Goal: Task Accomplishment & Management: Manage account settings

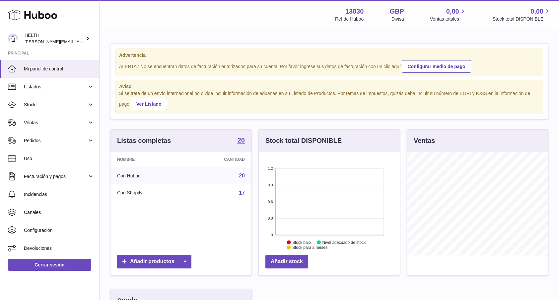
scroll to position [104, 141]
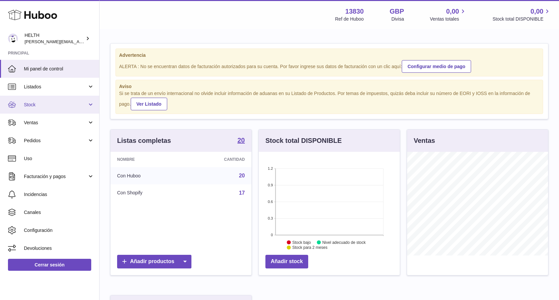
click at [47, 104] on span "Stock" at bounding box center [55, 105] width 63 height 6
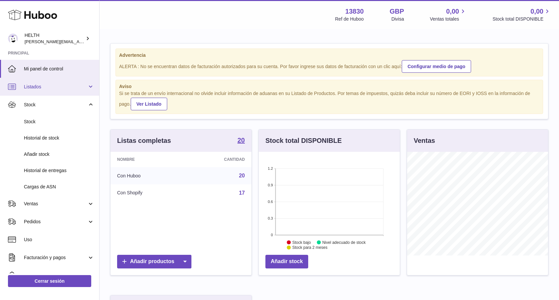
click at [55, 84] on span "Listados" at bounding box center [55, 87] width 63 height 6
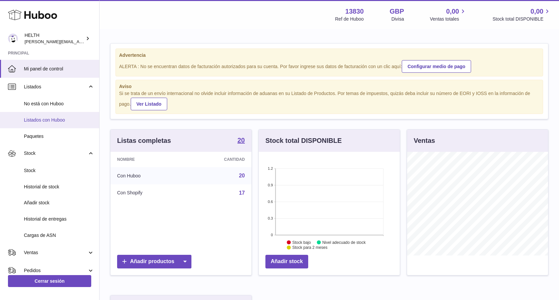
click at [50, 125] on link "Listados con Huboo" at bounding box center [49, 120] width 99 height 16
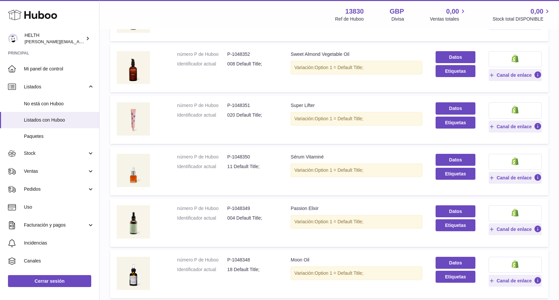
scroll to position [202, 0]
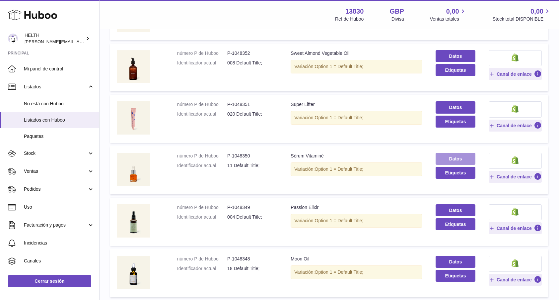
click at [457, 156] on link "Datos" at bounding box center [455, 159] width 39 height 12
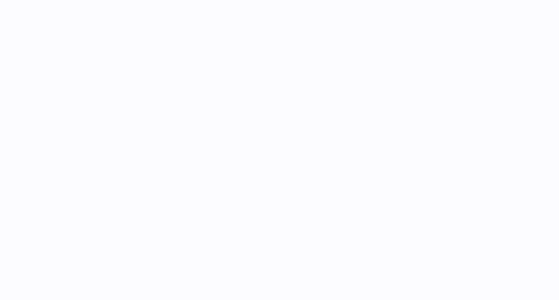
select select
select select "****"
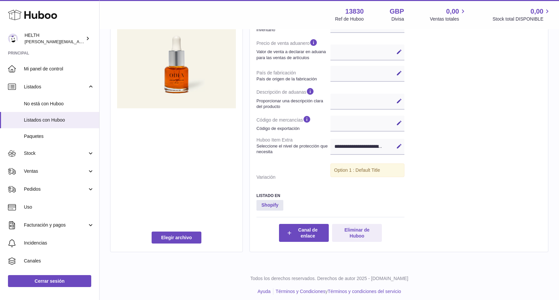
scroll to position [199, 0]
click at [366, 224] on button "Eliminar de Huboo" at bounding box center [357, 233] width 50 height 18
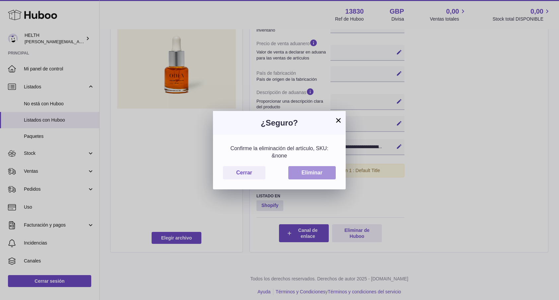
click at [328, 171] on button "Eliminar" at bounding box center [311, 173] width 47 height 14
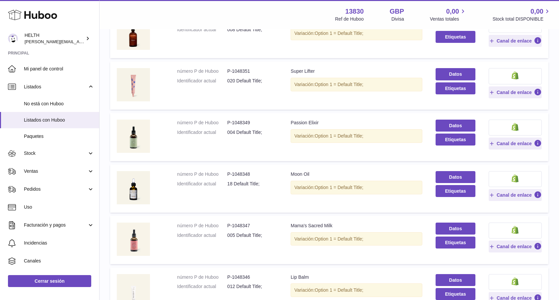
scroll to position [273, 0]
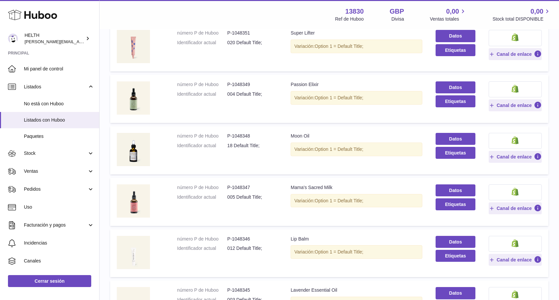
click at [407, 111] on td "Denominación Passion Elixir Variación: Option 1 = Default Title;" at bounding box center [356, 99] width 145 height 48
click at [452, 83] on link "Datos" at bounding box center [455, 87] width 39 height 12
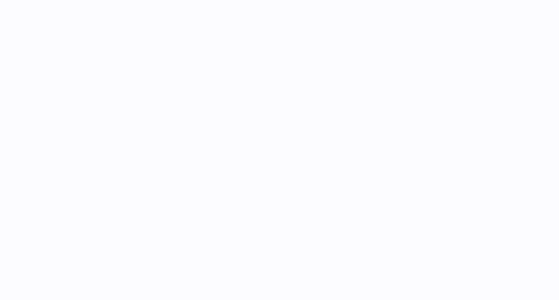
select select
select select "****"
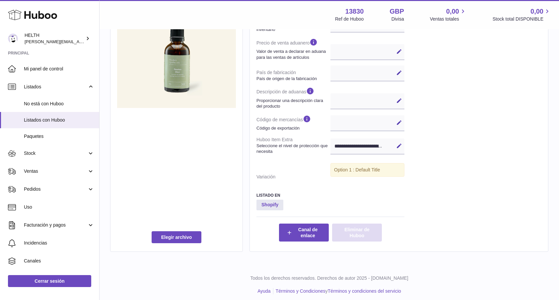
scroll to position [199, 0]
click at [369, 230] on button "Eliminar de Huboo" at bounding box center [357, 233] width 50 height 18
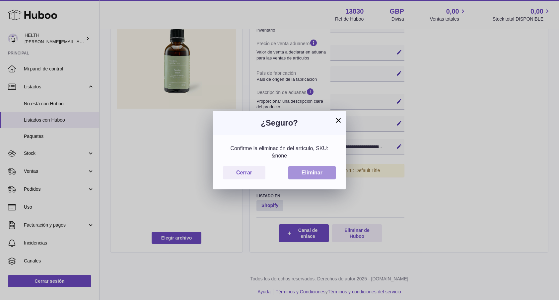
click at [323, 171] on button "Eliminar" at bounding box center [311, 173] width 47 height 14
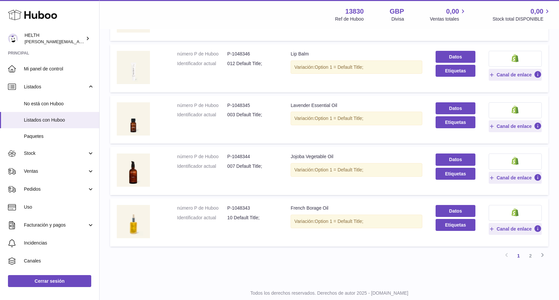
scroll to position [410, 0]
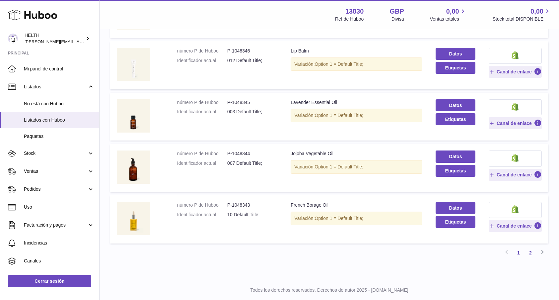
click at [531, 247] on link "2" at bounding box center [531, 253] width 12 height 12
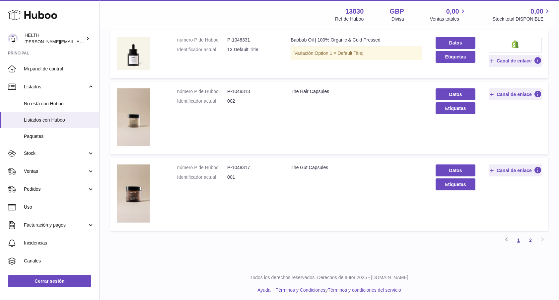
click at [519, 236] on link "1" at bounding box center [519, 240] width 12 height 12
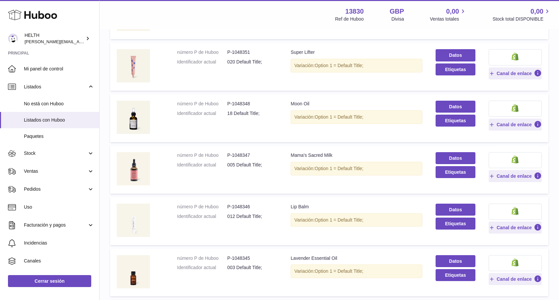
scroll to position [255, 0]
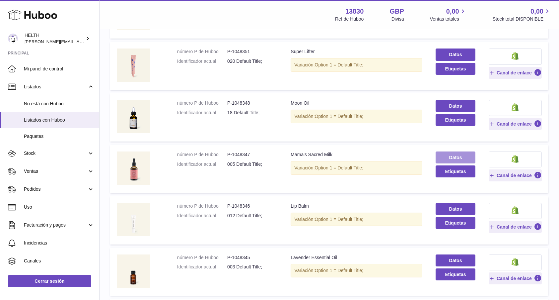
click at [457, 153] on link "Datos" at bounding box center [455, 157] width 39 height 12
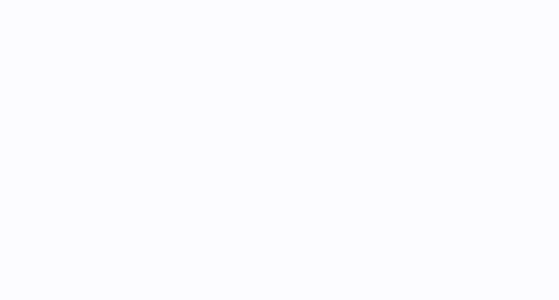
select select
select select "****"
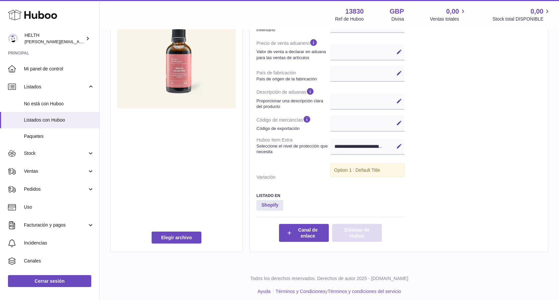
scroll to position [199, 0]
click at [362, 232] on button "Eliminar de Huboo" at bounding box center [357, 233] width 50 height 18
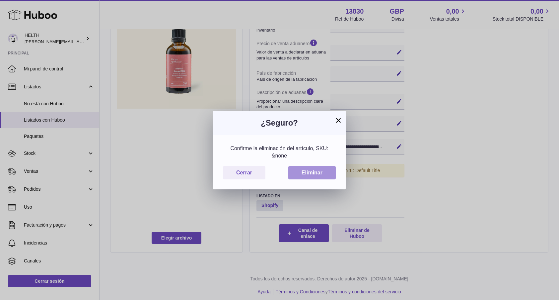
click at [322, 171] on button "Eliminar" at bounding box center [311, 173] width 47 height 14
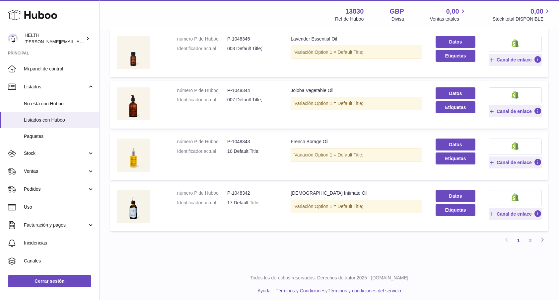
scroll to position [421, 0]
click at [531, 236] on link "2" at bounding box center [531, 241] width 12 height 12
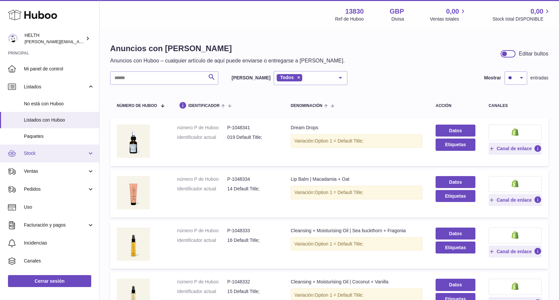
click at [55, 145] on link "Stock" at bounding box center [49, 153] width 99 height 18
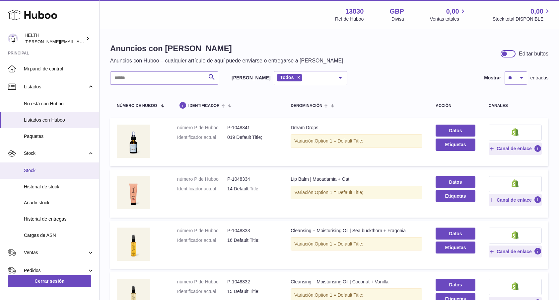
click at [46, 169] on span "Stock" at bounding box center [59, 170] width 70 height 6
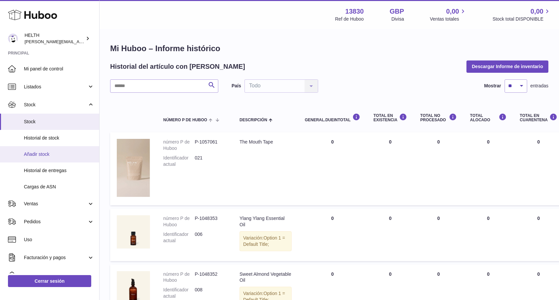
click at [62, 157] on link "Añadir stock" at bounding box center [49, 154] width 99 height 16
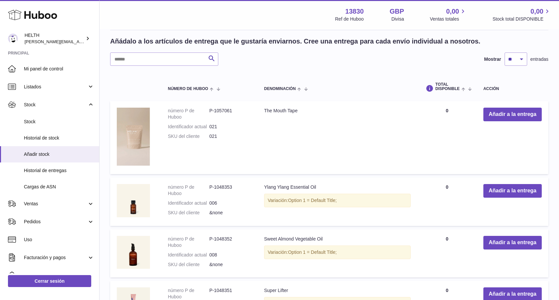
scroll to position [129, 0]
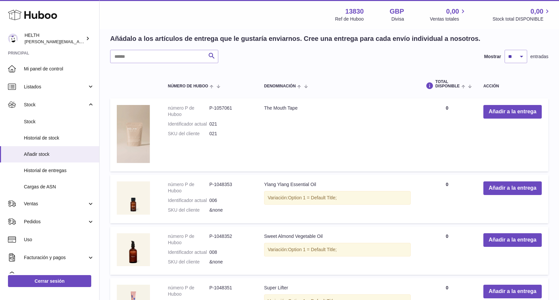
click at [442, 106] on td "Total DISPONIBLE 0" at bounding box center [446, 134] width 59 height 73
click at [500, 109] on button "Añadir a la entrega" at bounding box center [512, 112] width 58 height 14
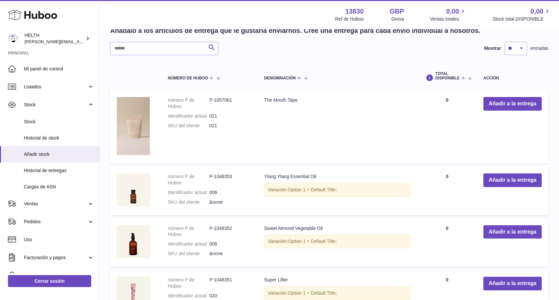
scroll to position [227, 0]
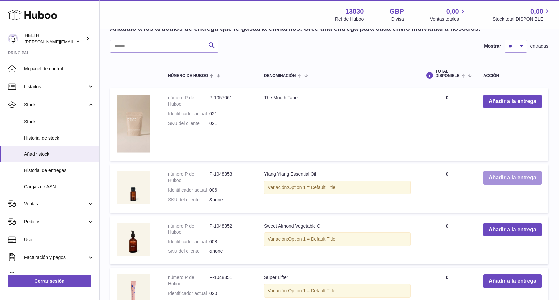
click at [511, 179] on button "Añadir a la entrega" at bounding box center [512, 178] width 58 height 14
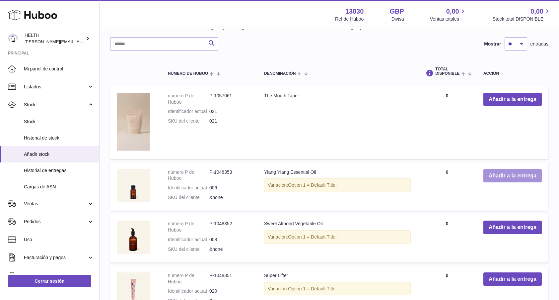
click at [521, 170] on button "Añadir a la entrega" at bounding box center [512, 176] width 58 height 14
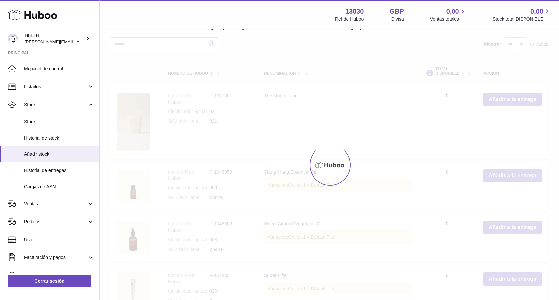
type input "*"
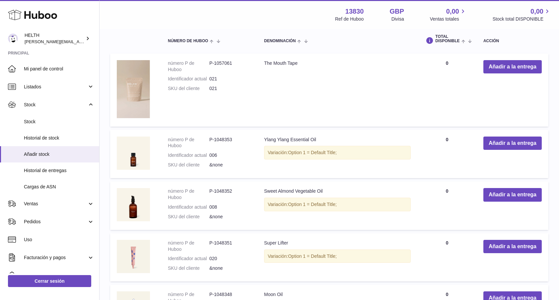
scroll to position [314, 0]
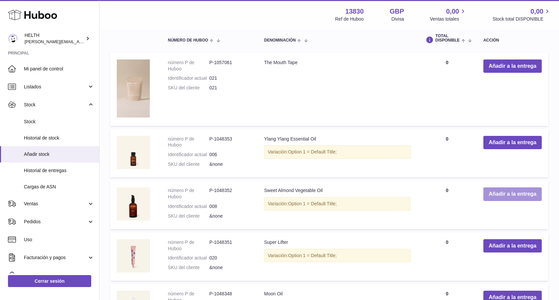
click at [499, 189] on button "Añadir a la entrega" at bounding box center [512, 194] width 58 height 14
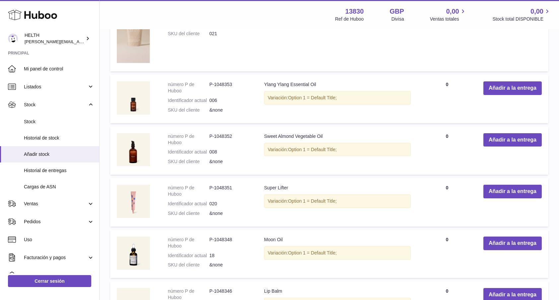
scroll to position [420, 0]
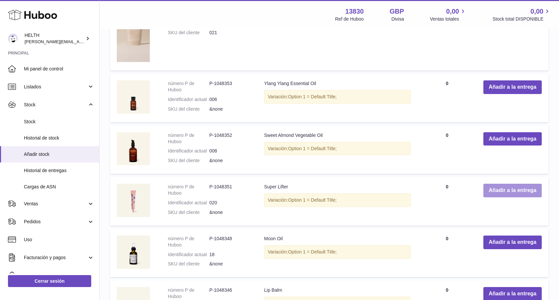
click at [517, 186] on button "Añadir a la entrega" at bounding box center [512, 190] width 58 height 14
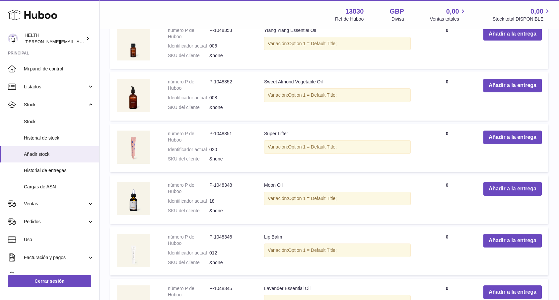
scroll to position [528, 0]
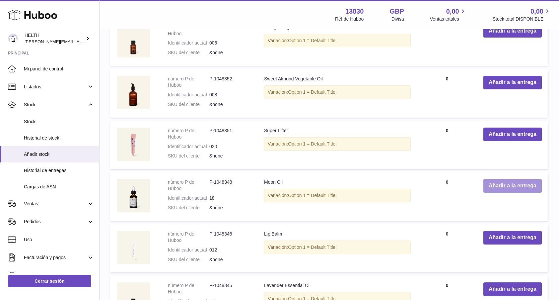
click at [513, 181] on button "Añadir a la entrega" at bounding box center [512, 186] width 58 height 14
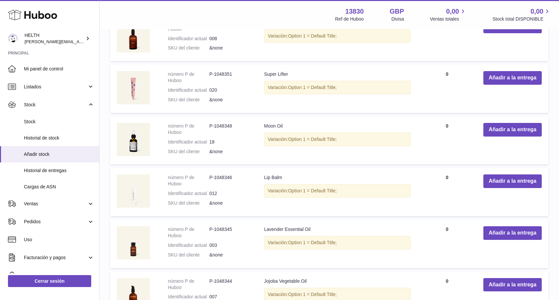
scroll to position [638, 0]
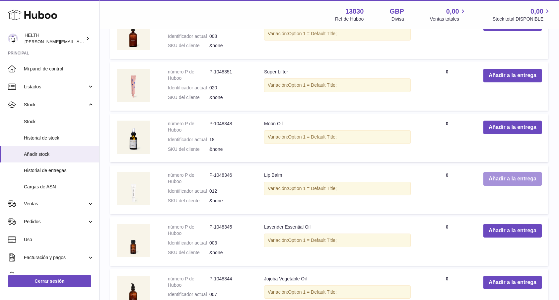
click at [511, 172] on button "Añadir a la entrega" at bounding box center [512, 179] width 58 height 14
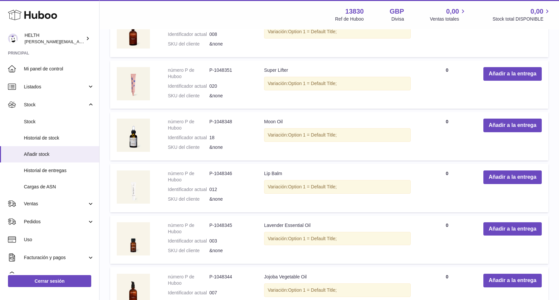
scroll to position [692, 0]
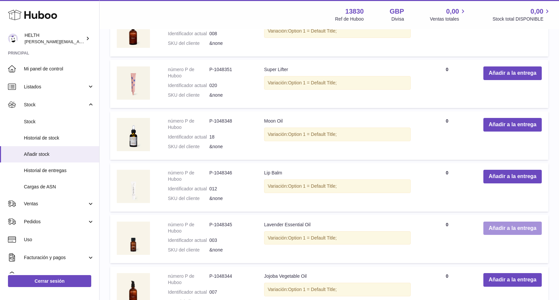
click at [504, 221] on button "Añadir a la entrega" at bounding box center [512, 228] width 58 height 14
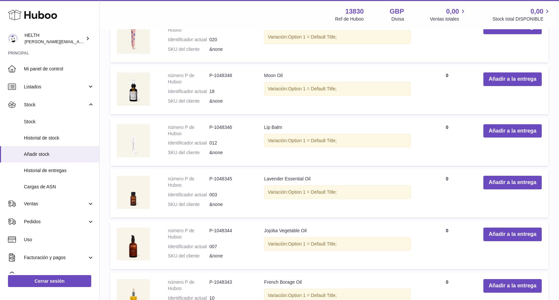
scroll to position [795, 0]
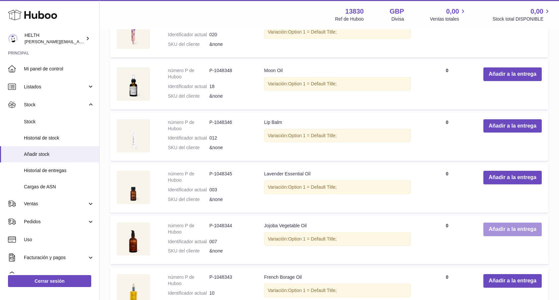
click at [510, 223] on button "Añadir a la entrega" at bounding box center [512, 229] width 58 height 14
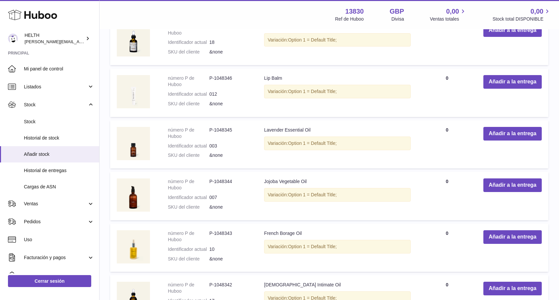
scroll to position [901, 0]
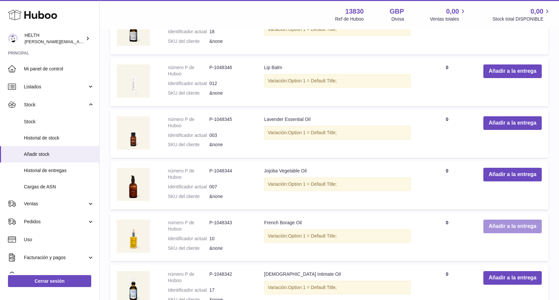
click at [509, 219] on button "Añadir a la entrega" at bounding box center [512, 226] width 58 height 14
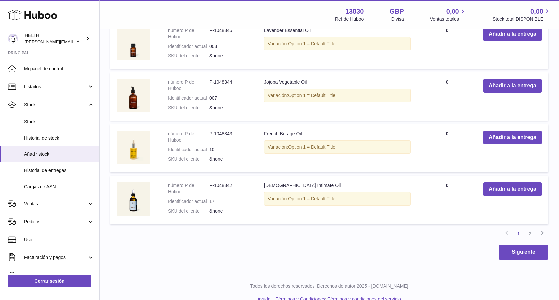
scroll to position [1041, 0]
click at [514, 182] on button "Añadir a la entrega" at bounding box center [512, 189] width 58 height 14
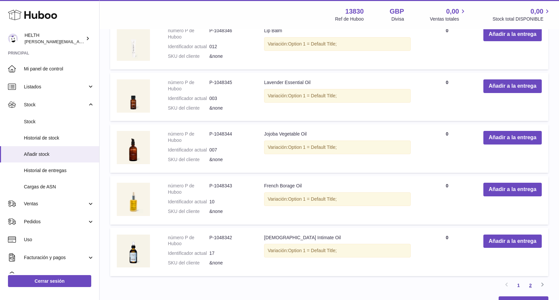
click at [532, 279] on link "2" at bounding box center [531, 285] width 12 height 12
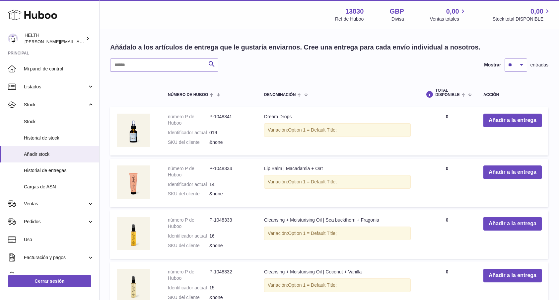
scroll to position [672, 0]
click at [513, 113] on button "Añadir a la entrega" at bounding box center [512, 120] width 58 height 14
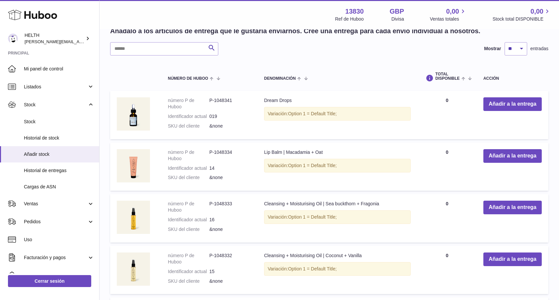
scroll to position [705, 0]
click at [529, 151] on button "Añadir a la entrega" at bounding box center [512, 156] width 58 height 14
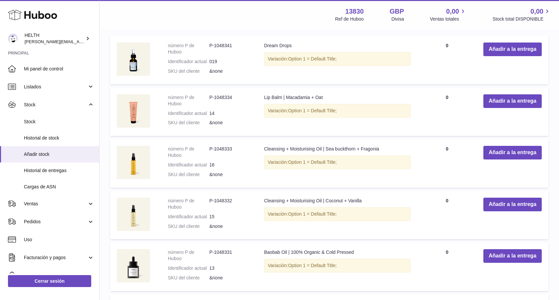
scroll to position [760, 0]
click at [508, 149] on button "Añadir a la entrega" at bounding box center [512, 152] width 58 height 14
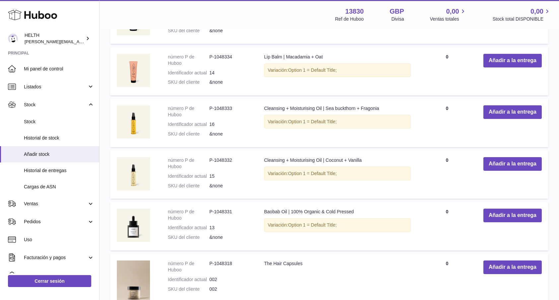
scroll to position [812, 0]
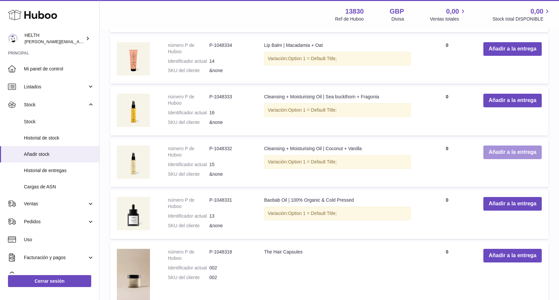
click at [507, 145] on button "Añadir a la entrega" at bounding box center [512, 152] width 58 height 14
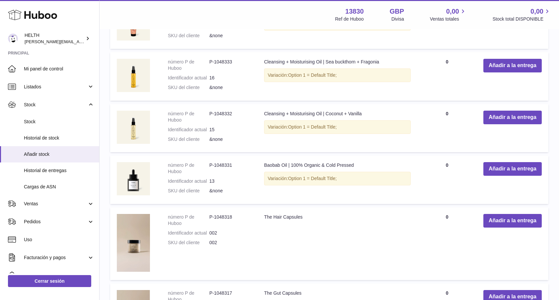
scroll to position [857, 0]
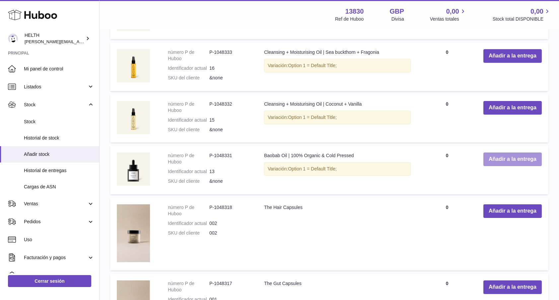
click at [501, 154] on button "Añadir a la entrega" at bounding box center [512, 159] width 58 height 14
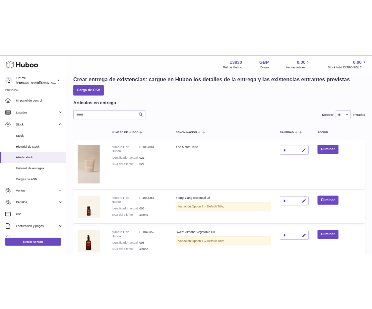
scroll to position [20, 0]
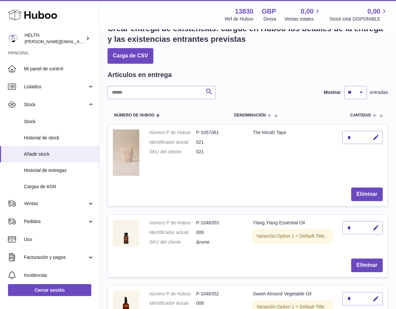
click at [355, 138] on div "*" at bounding box center [362, 137] width 40 height 13
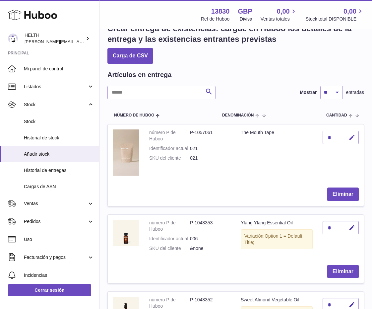
click at [352, 134] on icon "button" at bounding box center [352, 137] width 7 height 7
type input "***"
click at [351, 136] on icon "submit" at bounding box center [352, 137] width 6 height 6
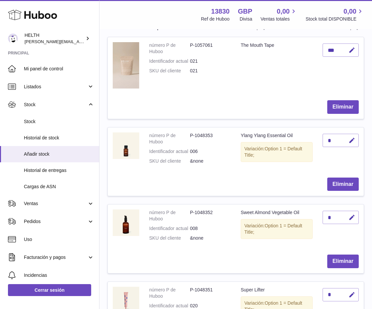
scroll to position [109, 0]
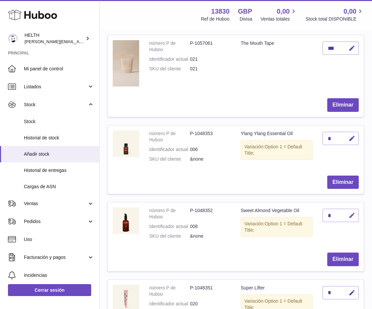
click at [352, 213] on icon "button" at bounding box center [352, 215] width 7 height 7
type input "*"
click at [353, 212] on icon "submit" at bounding box center [352, 215] width 6 height 6
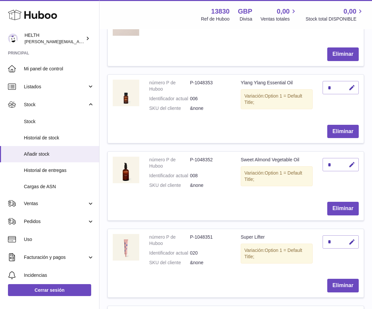
scroll to position [168, 0]
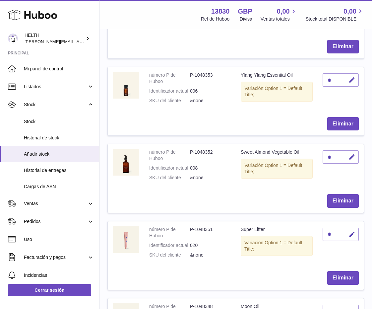
click at [334, 228] on div "*" at bounding box center [341, 234] width 36 height 13
click at [352, 231] on icon "button" at bounding box center [352, 234] width 7 height 7
type input "*"
click at [353, 231] on icon "submit" at bounding box center [352, 234] width 6 height 6
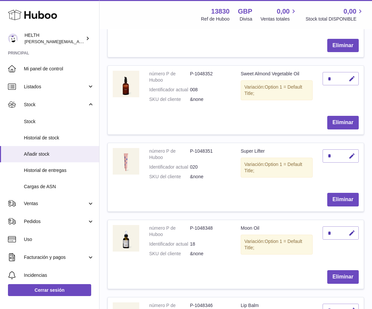
scroll to position [255, 0]
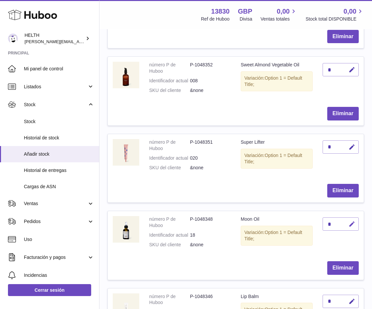
click at [351, 217] on button "button" at bounding box center [351, 224] width 16 height 14
type input "*"
click at [352, 221] on icon "submit" at bounding box center [352, 224] width 6 height 6
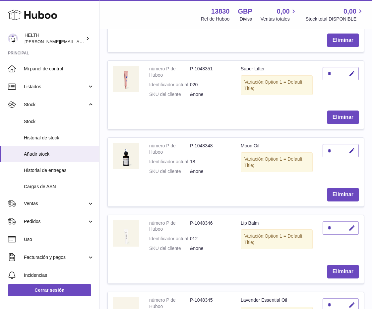
scroll to position [329, 0]
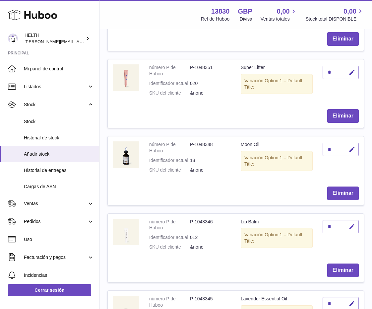
click at [345, 220] on button "button" at bounding box center [351, 227] width 16 height 14
type input "*"
click at [352, 224] on icon "submit" at bounding box center [352, 227] width 6 height 6
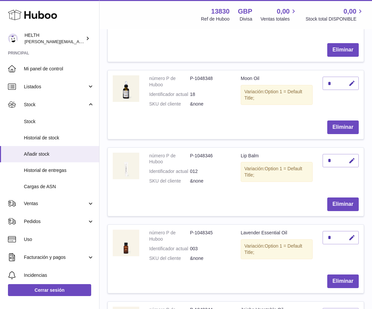
scroll to position [396, 0]
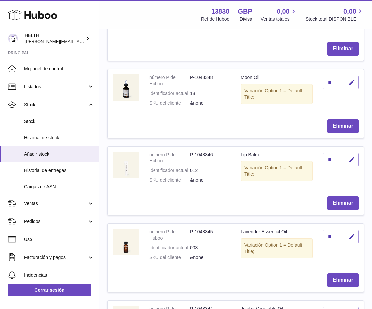
click at [336, 231] on div "*" at bounding box center [341, 236] width 36 height 13
click at [351, 231] on button "button" at bounding box center [351, 237] width 16 height 14
type input "*"
click at [350, 234] on icon "submit" at bounding box center [352, 237] width 6 height 6
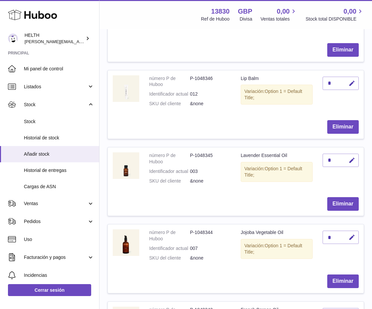
scroll to position [473, 0]
click at [354, 234] on icon "button" at bounding box center [352, 237] width 7 height 7
type input "*"
click at [354, 234] on icon "submit" at bounding box center [352, 237] width 6 height 6
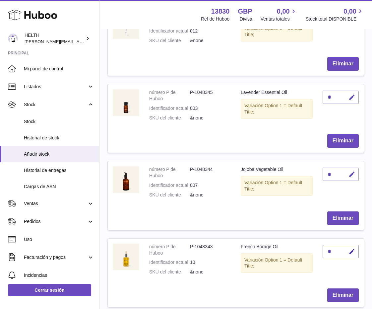
scroll to position [538, 0]
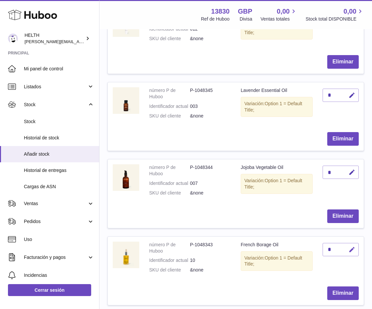
click at [353, 246] on icon "button" at bounding box center [352, 249] width 7 height 7
type input "*"
click at [350, 247] on icon "submit" at bounding box center [352, 250] width 6 height 6
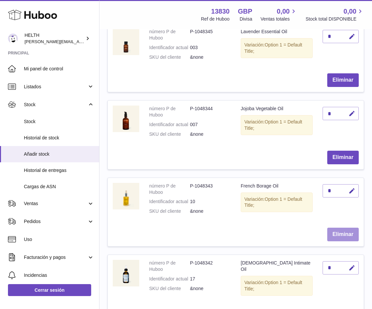
scroll to position [636, 0]
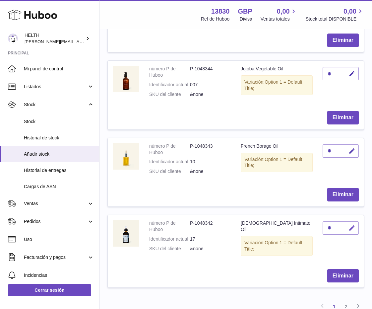
click at [356, 221] on button "button" at bounding box center [351, 228] width 16 height 14
click at [358, 221] on input "*" at bounding box center [341, 227] width 36 height 13
type input "*"
click at [355, 223] on button "submit" at bounding box center [351, 228] width 13 height 11
click at [343, 299] on link "2" at bounding box center [346, 307] width 12 height 12
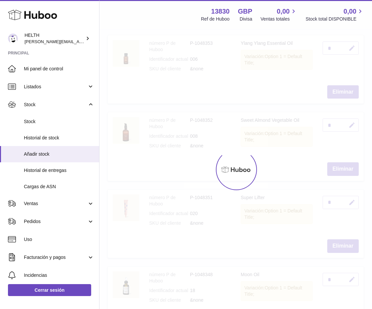
scroll to position [30, 0]
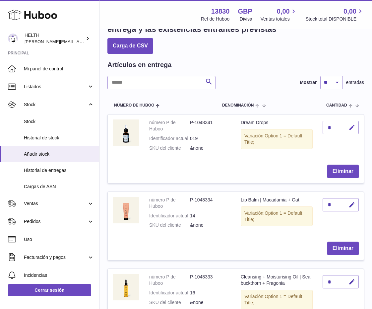
click at [357, 123] on button "button" at bounding box center [351, 128] width 16 height 14
type input "*"
click at [350, 125] on icon "submit" at bounding box center [352, 127] width 6 height 6
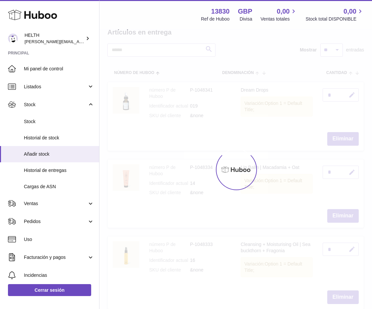
scroll to position [63, 0]
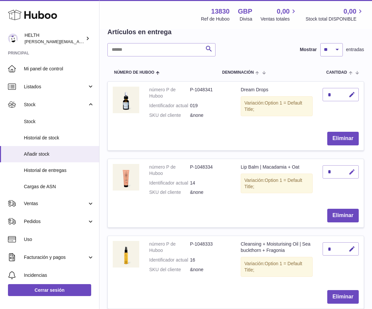
click at [352, 169] on icon "button" at bounding box center [352, 172] width 7 height 7
type input "*"
click at [355, 171] on button "submit" at bounding box center [351, 172] width 13 height 11
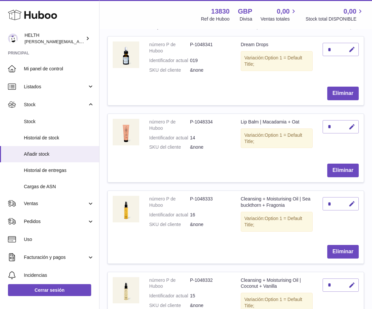
scroll to position [109, 0]
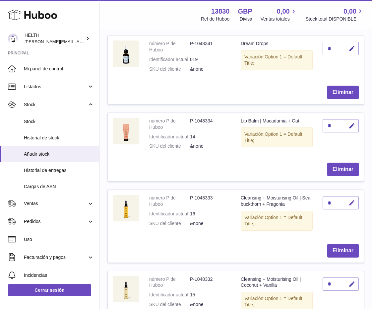
click at [351, 200] on icon "button" at bounding box center [352, 202] width 7 height 7
type input "*"
click at [355, 200] on icon "submit" at bounding box center [352, 203] width 6 height 6
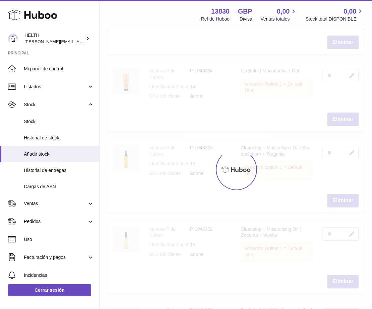
scroll to position [159, 0]
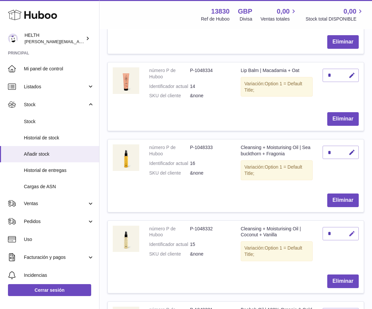
click at [349, 230] on icon "button" at bounding box center [352, 233] width 7 height 7
type input "*"
click at [353, 231] on icon "submit" at bounding box center [352, 234] width 6 height 6
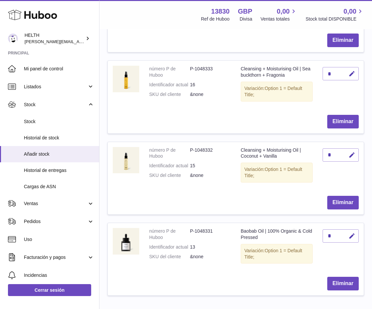
scroll to position [238, 0]
click at [352, 232] on icon "button" at bounding box center [352, 235] width 7 height 7
type input "*"
click at [349, 233] on icon "submit" at bounding box center [352, 236] width 6 height 6
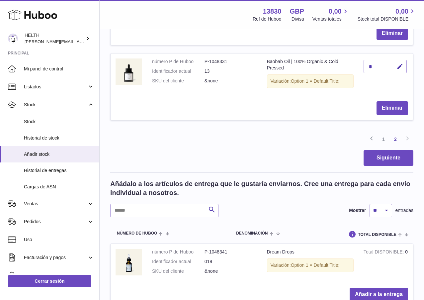
scroll to position [382, 0]
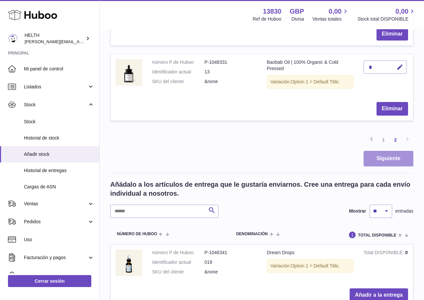
click at [390, 151] on button "Siguiente" at bounding box center [388, 159] width 50 height 16
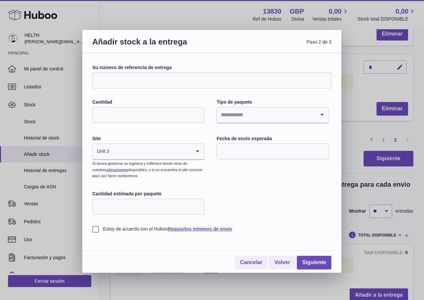
click at [152, 80] on input "Su número de referencia de entrega" at bounding box center [211, 80] width 239 height 16
click at [165, 102] on label "Cantidad" at bounding box center [148, 102] width 112 height 6
click at [165, 107] on input "Cantidad" at bounding box center [148, 115] width 112 height 16
click at [149, 76] on input "Su número de referencia de entrega" at bounding box center [211, 80] width 239 height 16
type input "****"
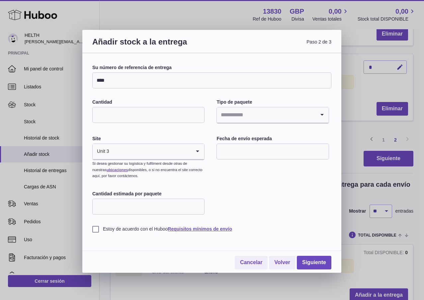
click at [160, 116] on input "Cantidad" at bounding box center [148, 115] width 112 height 16
click at [149, 81] on input "****" at bounding box center [211, 80] width 239 height 16
click at [139, 118] on input "Cantidad" at bounding box center [148, 115] width 112 height 16
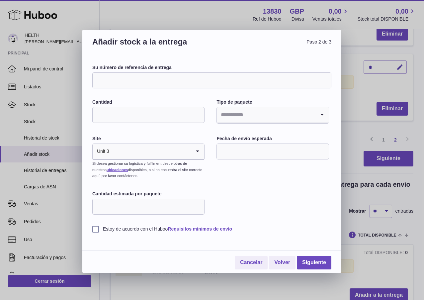
click at [259, 114] on input "Search for option" at bounding box center [266, 114] width 98 height 15
click at [241, 160] on li "Cases" at bounding box center [272, 159] width 111 height 13
click at [248, 115] on input "Search for option" at bounding box center [275, 114] width 81 height 15
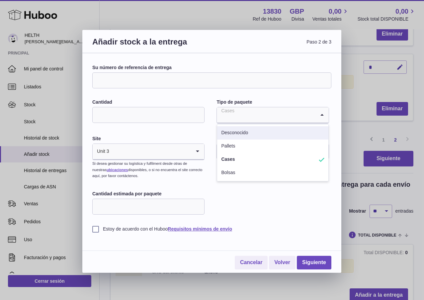
click at [248, 131] on li "Desconocido" at bounding box center [272, 132] width 111 height 13
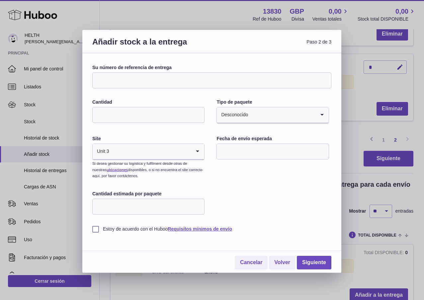
click at [245, 119] on div "Desconocido" at bounding box center [266, 114] width 98 height 15
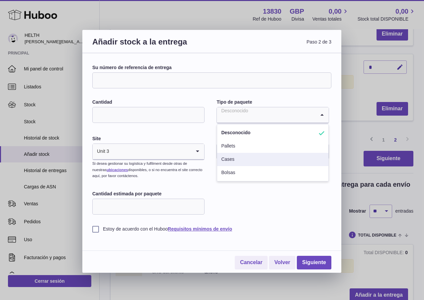
click at [237, 157] on li "Cases" at bounding box center [272, 159] width 111 height 13
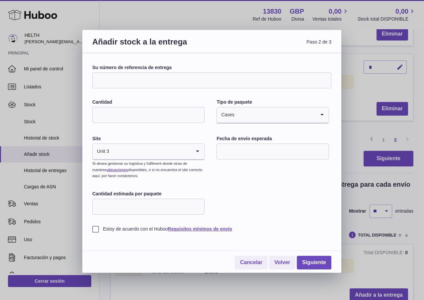
click at [154, 113] on input "Cantidad" at bounding box center [148, 115] width 112 height 16
type input "*"
click at [137, 155] on input "Search for option" at bounding box center [150, 151] width 82 height 15
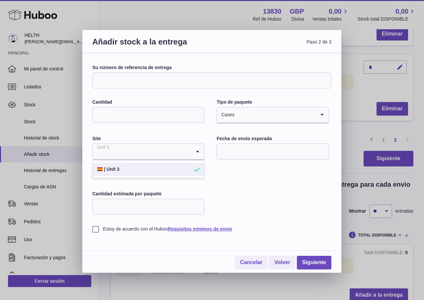
click at [173, 172] on li "🇪🇸 | Unit 3" at bounding box center [148, 169] width 111 height 13
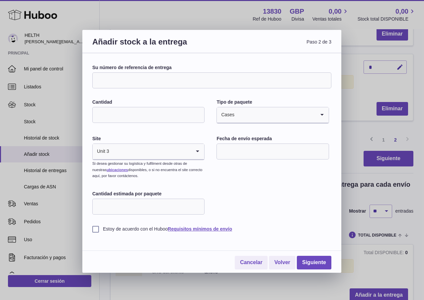
click at [253, 153] on input "text" at bounding box center [272, 151] width 112 height 16
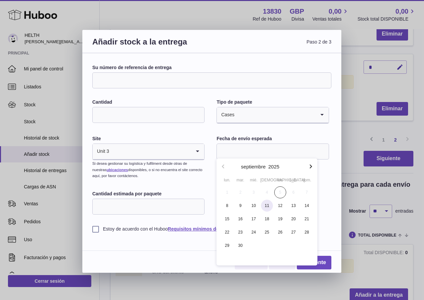
click at [264, 205] on span "11" at bounding box center [267, 205] width 12 height 12
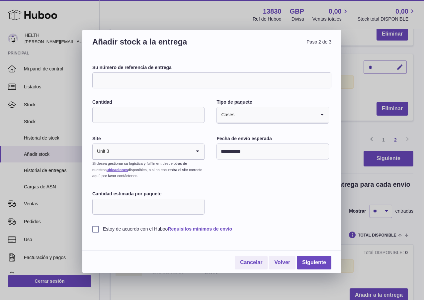
click at [248, 158] on input "**********" at bounding box center [272, 151] width 112 height 16
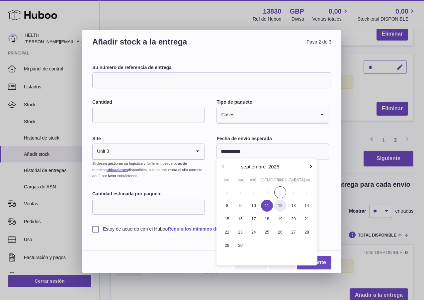
click at [282, 206] on span "12" at bounding box center [280, 205] width 12 height 12
type input "**********"
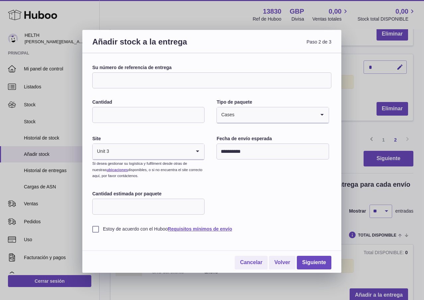
click at [155, 200] on input "Cantidad estimada por paquete" at bounding box center [148, 206] width 112 height 16
type input "***"
click at [98, 227] on label "Estoy de acuerdo con el Huboo Requisitos mínimos de envío" at bounding box center [211, 229] width 239 height 6
click at [320, 261] on link "Siguiente" at bounding box center [314, 262] width 35 height 14
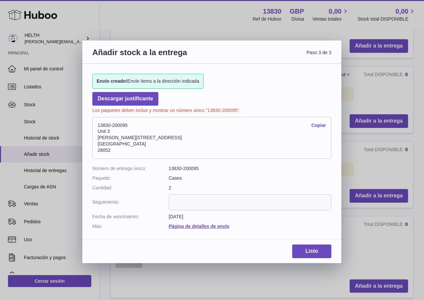
click at [121, 145] on address "13830-200095 Copiar Unit 3 Calle de Cerceda 20 Madrid 28052" at bounding box center [211, 138] width 239 height 42
drag, startPoint x: 117, startPoint y: 148, endPoint x: 97, endPoint y: 123, distance: 31.9
click at [97, 123] on address "13830-200095 Copiar Unit 3 Calle de Cerceda 20 Madrid 28052" at bounding box center [211, 138] width 239 height 42
click at [104, 123] on address "13830-200095 Copiar Unit 3 Calle de Cerceda 20 Madrid 28052" at bounding box center [211, 138] width 239 height 42
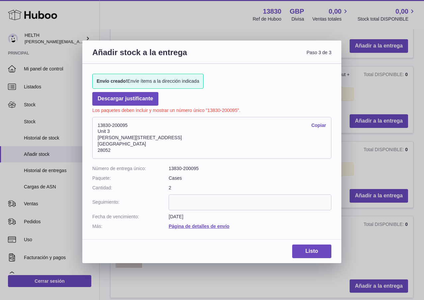
click at [104, 123] on address "13830-200095 Copiar Unit 3 Calle de Cerceda 20 Madrid 28052" at bounding box center [211, 138] width 239 height 42
click at [235, 147] on address "13830-200095 Copiar Unit 3 Calle de Cerceda 20 Madrid 28052" at bounding box center [211, 138] width 239 height 42
drag, startPoint x: 130, startPoint y: 144, endPoint x: 93, endPoint y: 131, distance: 39.0
click at [93, 131] on address "13830-200095 Copiar Unit 3 Calle de Cerceda 20 Madrid 28052" at bounding box center [211, 138] width 239 height 42
copy address "Unit 3 Calle de Cerceda 20 Madrid 28052"
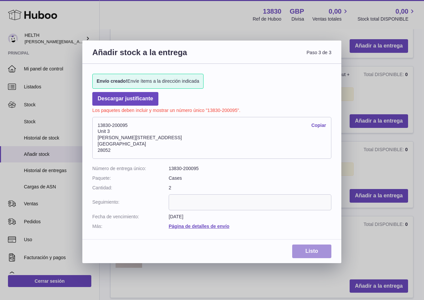
click at [313, 251] on link "Listo" at bounding box center [311, 251] width 39 height 14
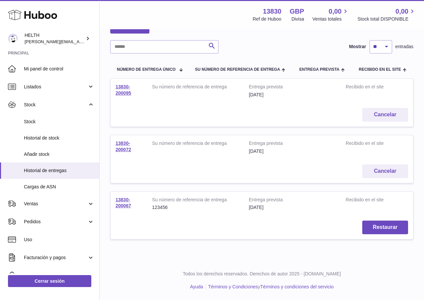
scroll to position [57, 0]
click at [121, 95] on link "13830-200095" at bounding box center [123, 90] width 16 height 12
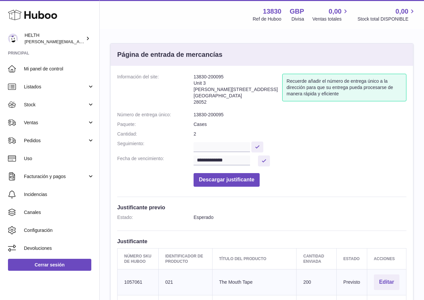
drag, startPoint x: 211, startPoint y: 103, endPoint x: 194, endPoint y: 103, distance: 16.6
click at [194, 103] on address "13830-200095 Unit 3 Calle de Cerceda 20 Madrid 28052" at bounding box center [237, 91] width 89 height 35
copy address "28052"
click at [222, 78] on address "13830-200095 Unit 3 Calle de Cerceda 20 Madrid 28052" at bounding box center [237, 91] width 89 height 35
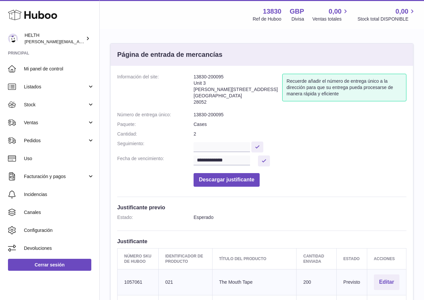
click at [204, 76] on address "13830-200095 Unit 3 Calle de Cerceda 20 Madrid 28052" at bounding box center [237, 91] width 89 height 35
drag, startPoint x: 223, startPoint y: 76, endPoint x: 194, endPoint y: 77, distance: 29.2
click at [194, 77] on address "13830-200095 Unit 3 Calle de Cerceda 20 Madrid 28052" at bounding box center [237, 91] width 89 height 35
copy address "13830-200095"
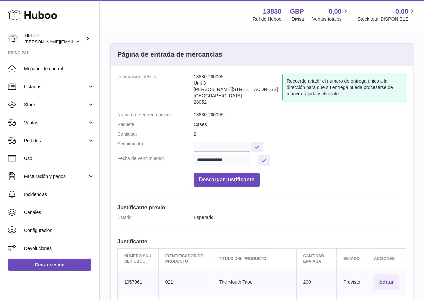
drag, startPoint x: 238, startPoint y: 89, endPoint x: 195, endPoint y: 90, distance: 43.1
click at [195, 89] on address "13830-200095 Unit 3 Calle de Cerceda 20 Madrid 28052" at bounding box center [237, 91] width 89 height 35
copy address "[PERSON_NAME][STREET_ADDRESS]"
click at [203, 99] on address "13830-200095 Unit 3 Calle de Cerceda 20 Madrid 28052" at bounding box center [237, 91] width 89 height 35
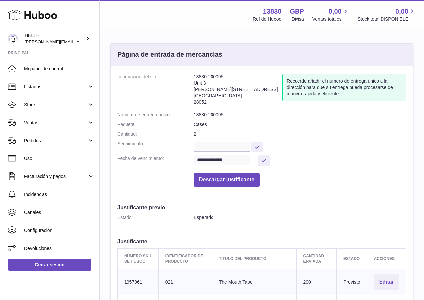
copy address "28052"
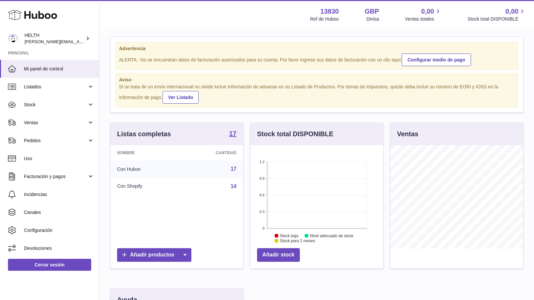
scroll to position [7, 0]
click at [61, 100] on link "Stock" at bounding box center [49, 105] width 99 height 18
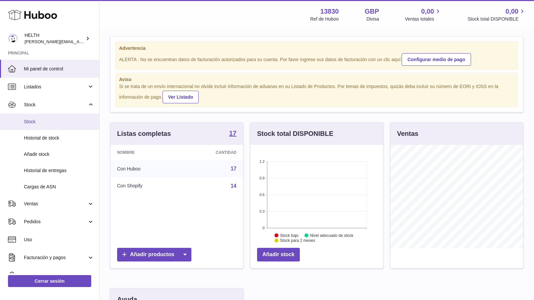
click at [54, 127] on link "Stock" at bounding box center [49, 121] width 99 height 16
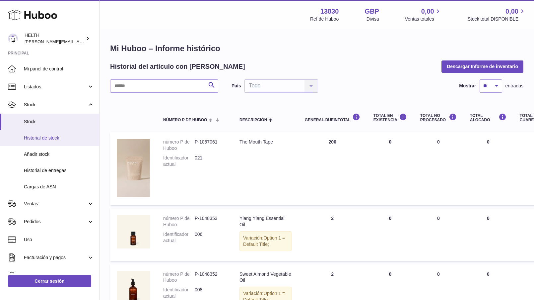
click at [50, 141] on link "Historial de stock" at bounding box center [49, 138] width 99 height 16
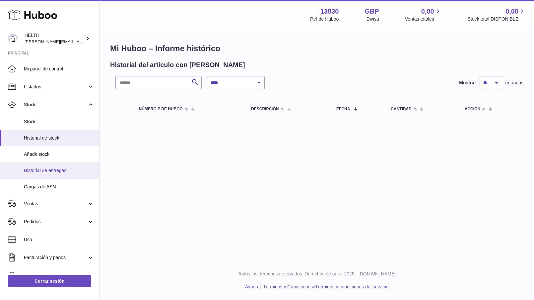
click at [59, 171] on span "Historial de entregas" at bounding box center [59, 170] width 70 height 6
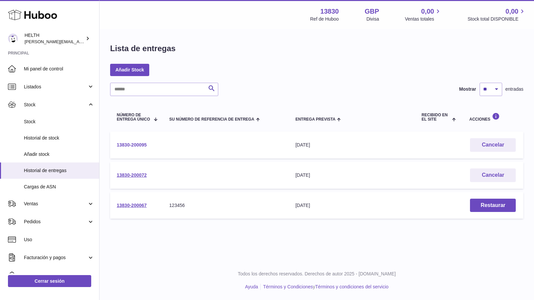
click at [142, 143] on link "13830-200095" at bounding box center [132, 144] width 30 height 5
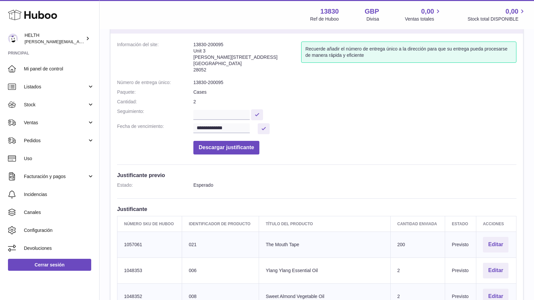
scroll to position [33, 0]
click at [210, 110] on input "text" at bounding box center [221, 114] width 56 height 10
paste input "**********"
type input "**********"
click at [241, 148] on button "Descargar justificante" at bounding box center [226, 147] width 66 height 14
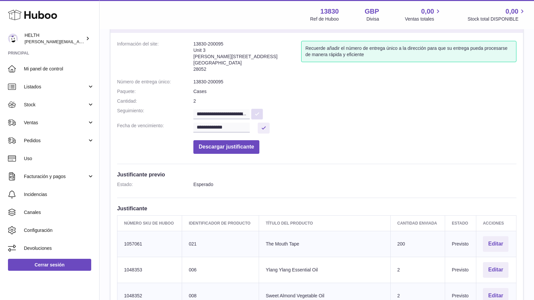
click at [263, 111] on button at bounding box center [257, 113] width 12 height 11
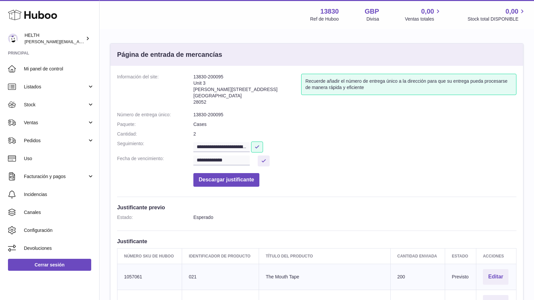
scroll to position [0, 0]
